Goal: Information Seeking & Learning: Learn about a topic

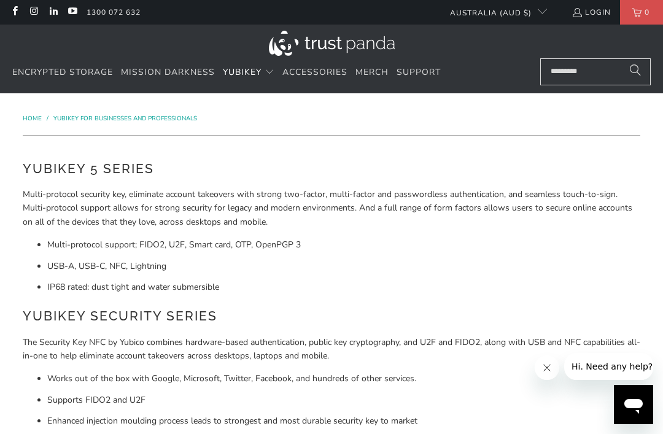
click at [319, 71] on span "Accessories" at bounding box center [314, 72] width 65 height 12
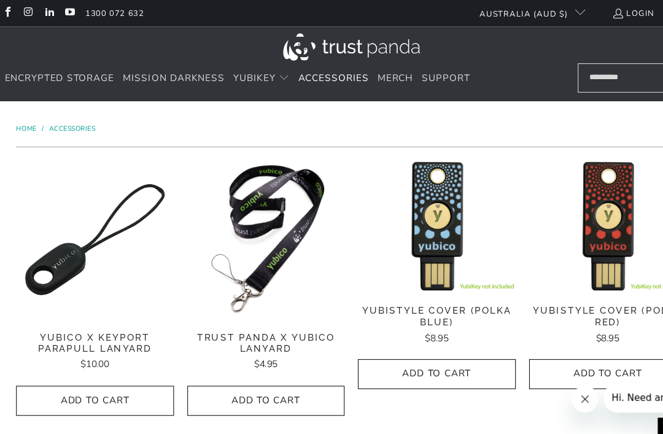
click at [374, 74] on span "Merch" at bounding box center [371, 72] width 33 height 12
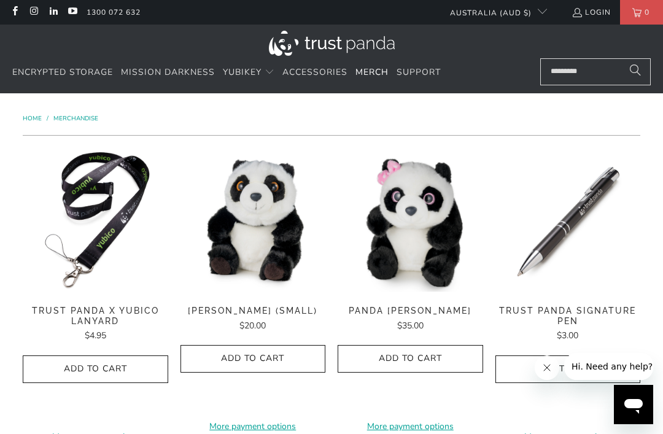
click at [419, 77] on span "Support" at bounding box center [419, 72] width 44 height 12
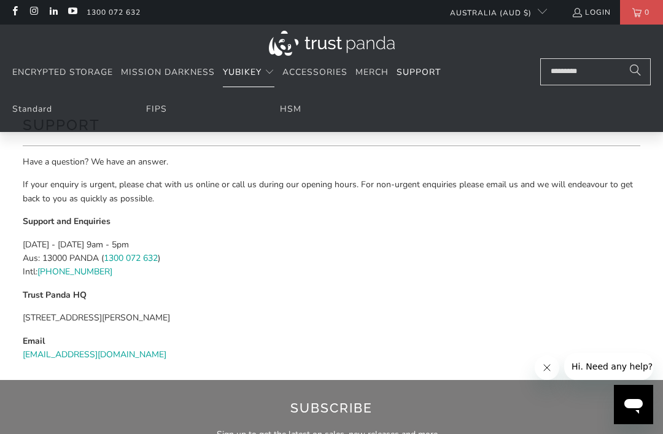
click at [274, 68] on span "Translation missing: en.navigation.header.main_nav" at bounding box center [270, 73] width 10 height 10
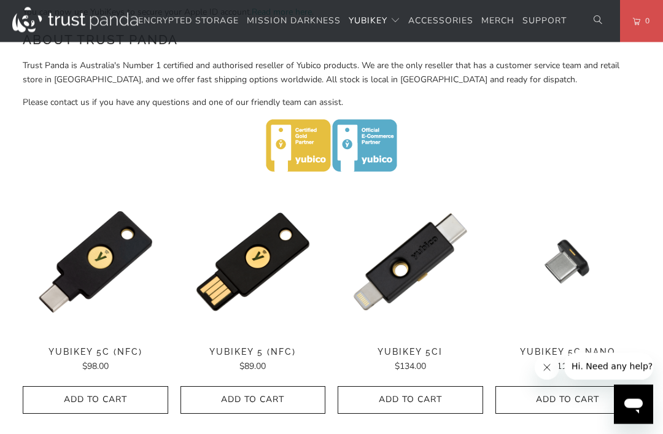
scroll to position [482, 0]
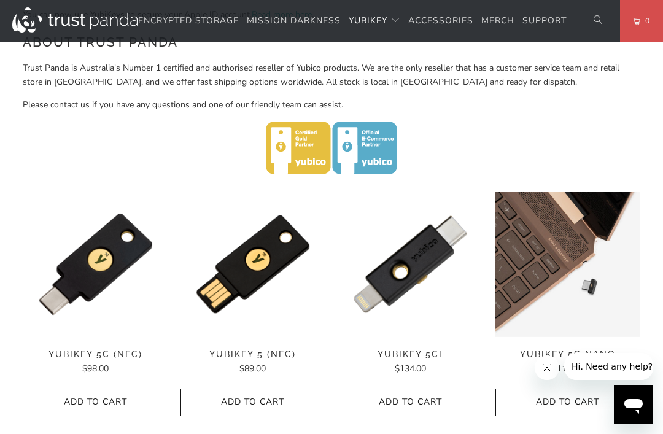
click at [571, 278] on img at bounding box center [567, 264] width 145 height 145
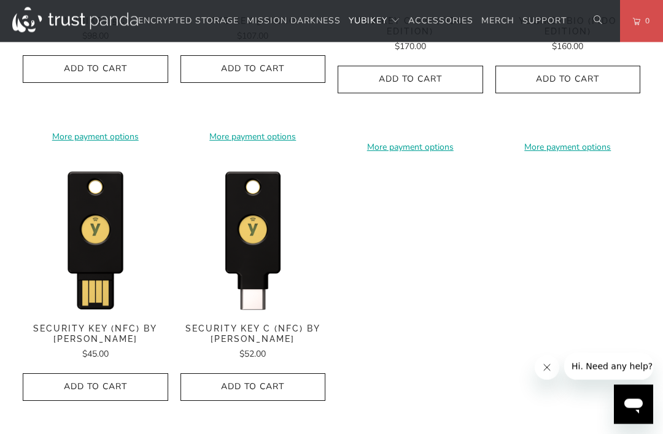
scroll to position [1113, 0]
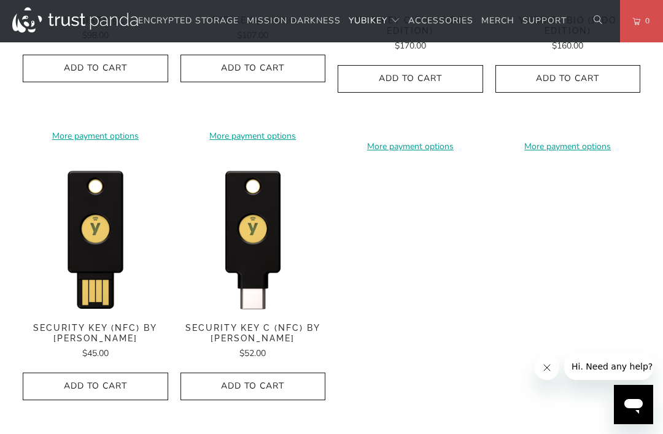
click at [92, 323] on span "Security Key (NFC) by [PERSON_NAME]" at bounding box center [95, 333] width 145 height 21
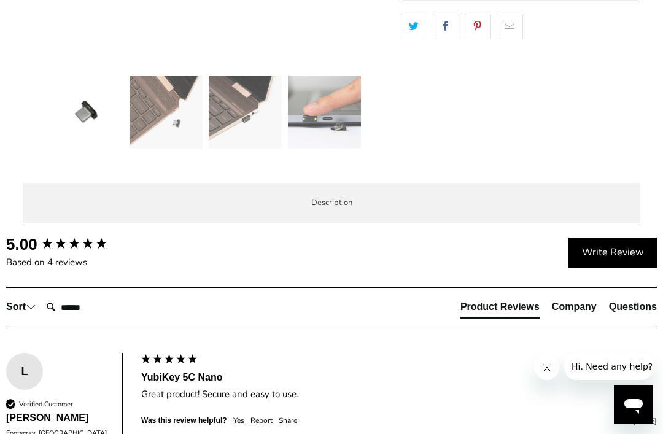
scroll to position [420, 0]
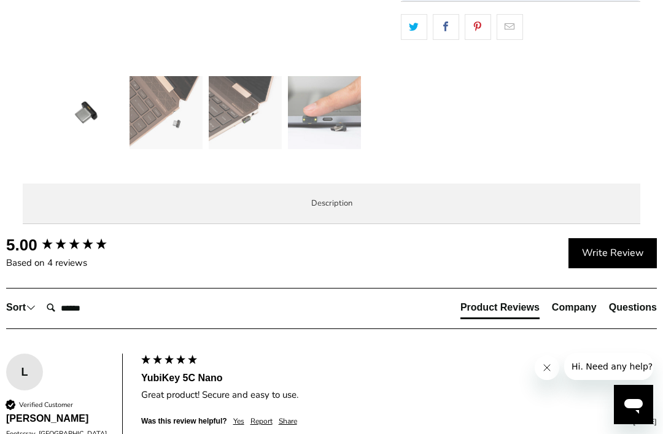
click at [0, 0] on li "Specifications" at bounding box center [0, 0] width 0 height 0
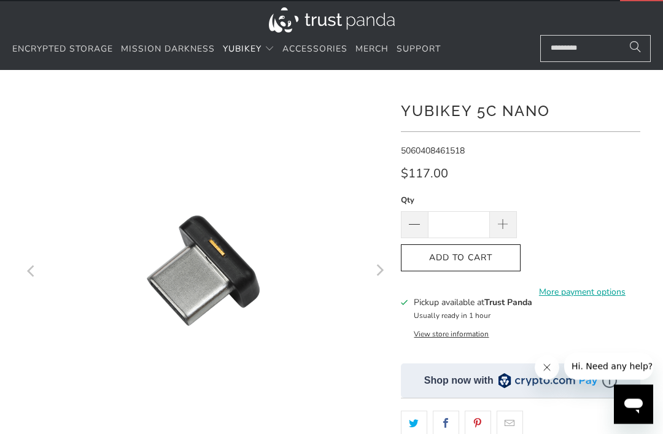
scroll to position [0, 0]
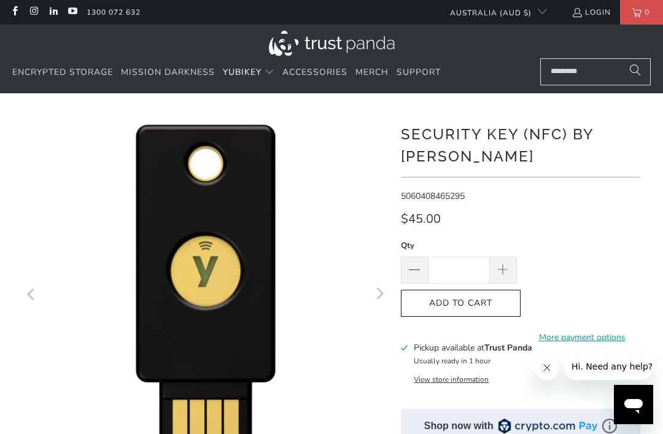
click at [66, 86] on link "Encrypted Storage" at bounding box center [62, 72] width 101 height 29
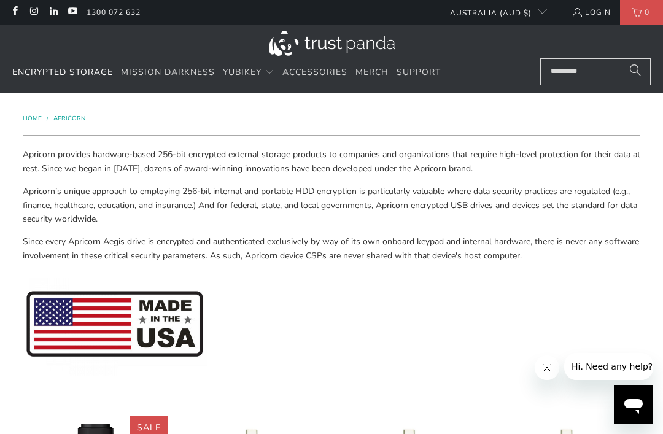
click at [145, 68] on span "Mission Darkness" at bounding box center [168, 72] width 94 height 12
click at [60, 72] on span "Encrypted Storage" at bounding box center [62, 72] width 101 height 12
click at [72, 66] on span "Encrypted Storage" at bounding box center [62, 72] width 101 height 12
click at [31, 122] on span "Home" at bounding box center [32, 118] width 19 height 9
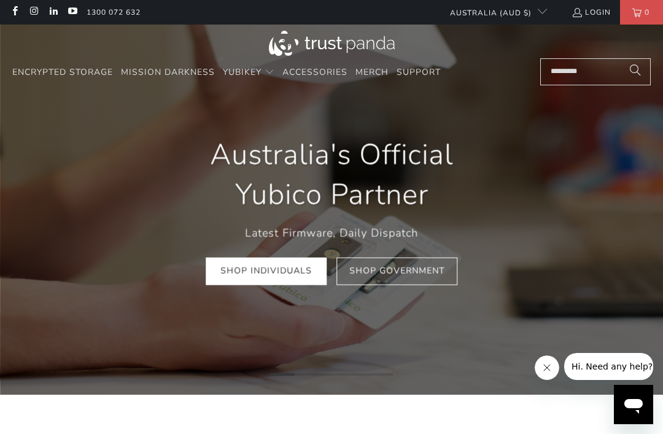
click at [259, 274] on link "Shop Individuals" at bounding box center [266, 271] width 121 height 28
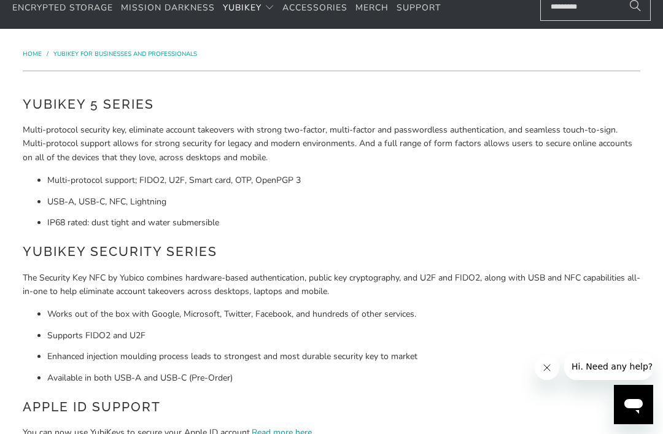
scroll to position [64, 0]
